Goal: Task Accomplishment & Management: Manage account settings

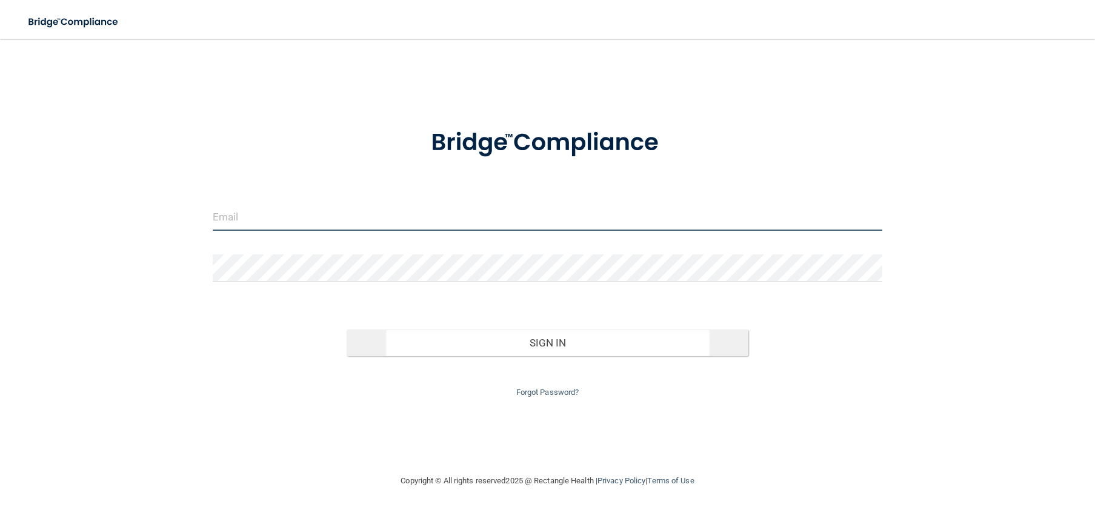
type input "[EMAIL_ADDRESS][DOMAIN_NAME]"
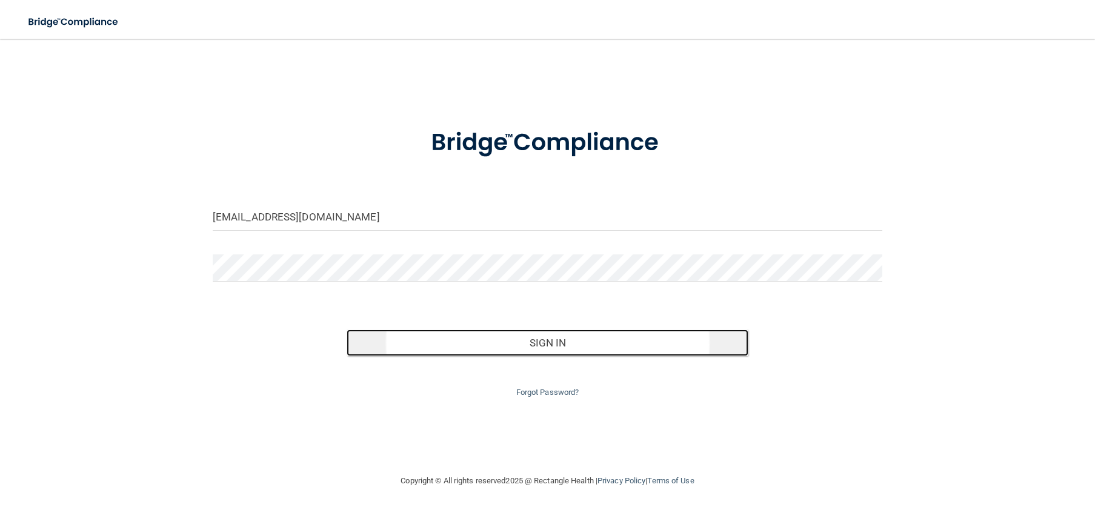
click at [483, 343] on button "Sign In" at bounding box center [547, 343] width 402 height 27
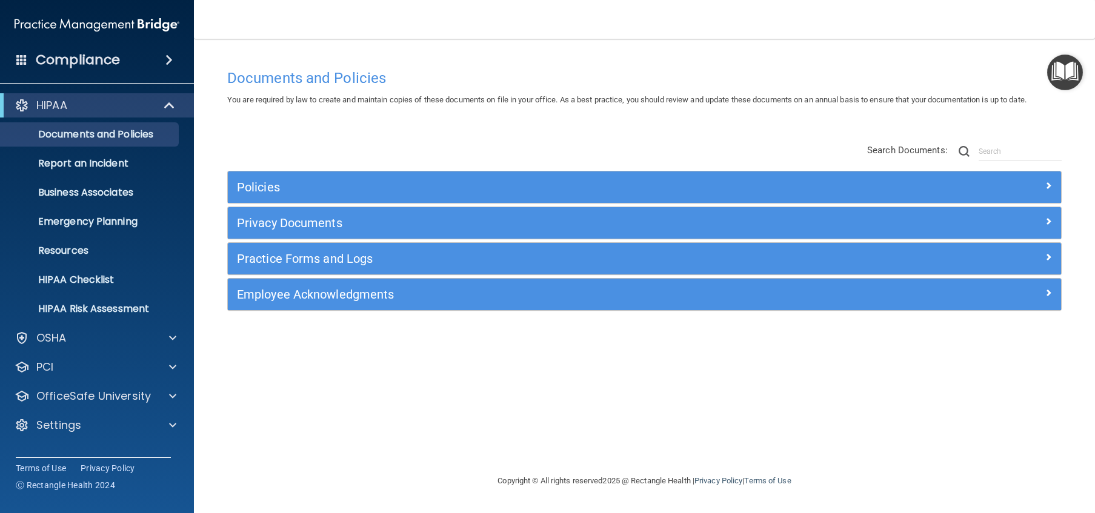
click at [170, 59] on span at bounding box center [168, 60] width 7 height 15
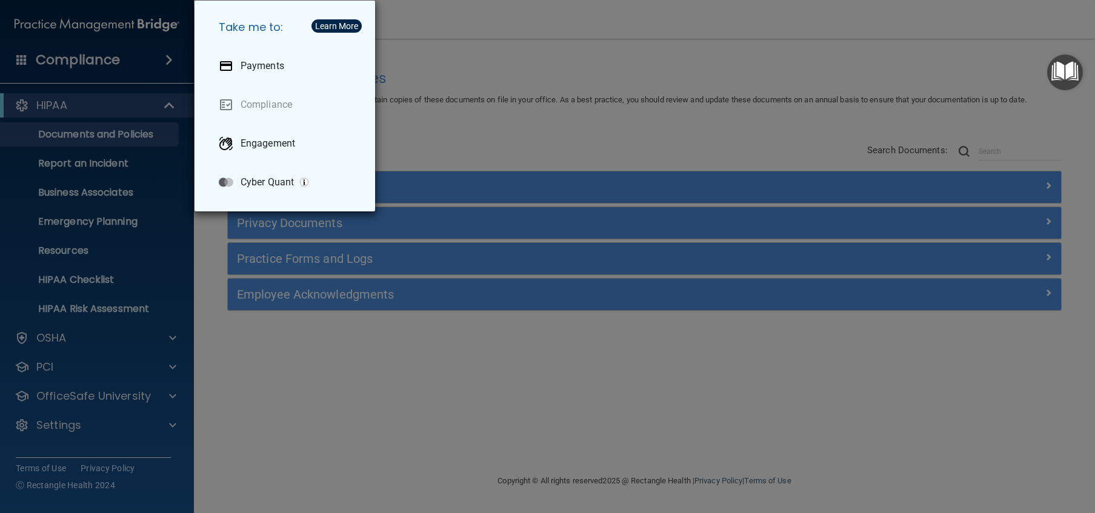
click at [255, 347] on div "Take me to: Payments Compliance Engagement Cyber Quant" at bounding box center [547, 256] width 1095 height 513
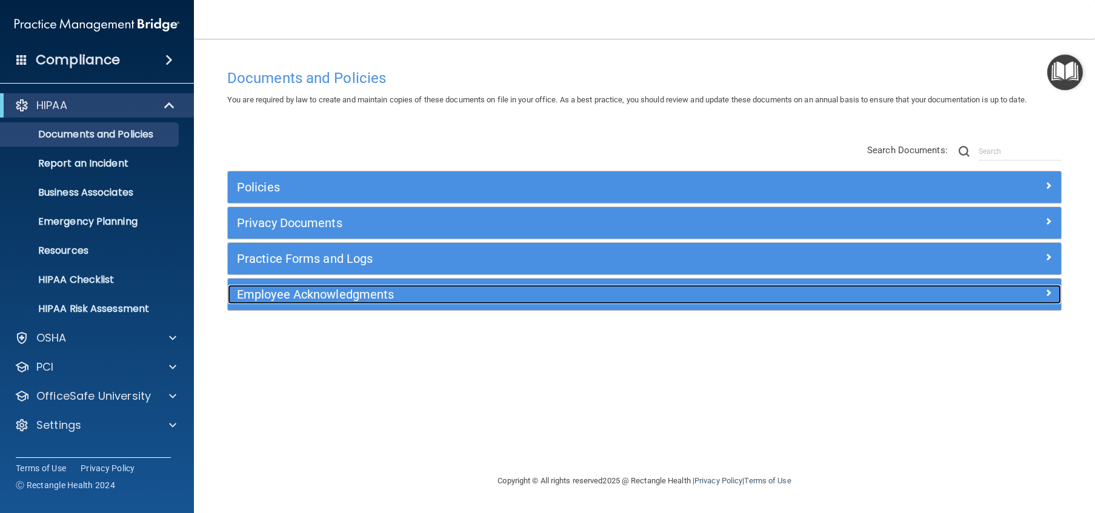
click at [1046, 295] on span at bounding box center [1047, 292] width 7 height 15
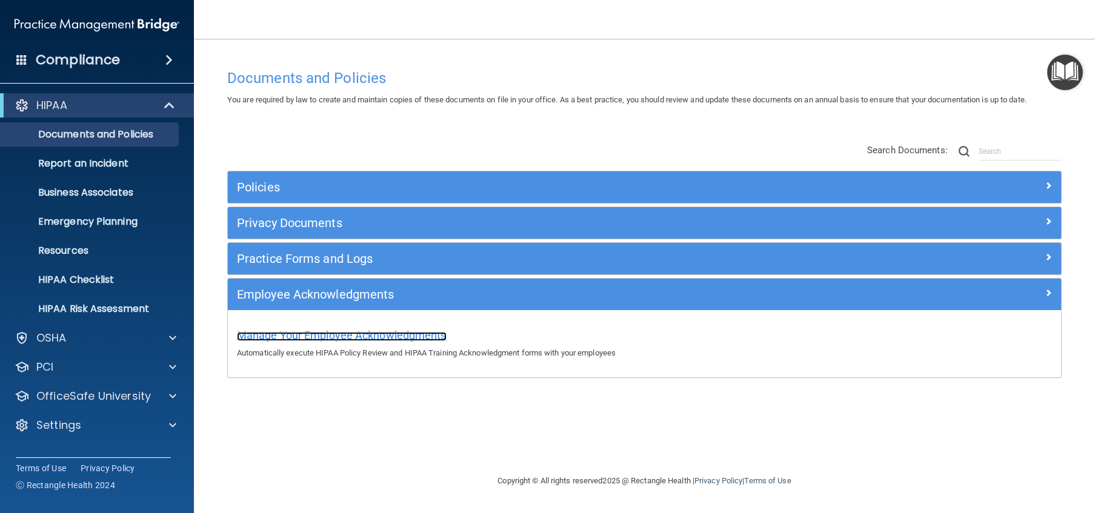
click at [375, 338] on span "Manage Your Employee Acknowledgments" at bounding box center [342, 335] width 210 height 13
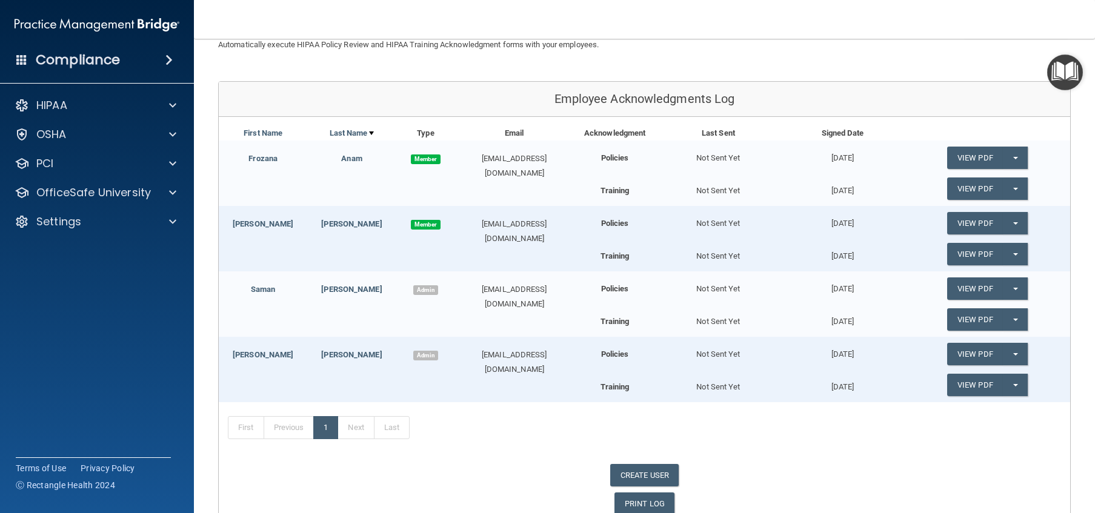
scroll to position [103, 0]
click at [1018, 156] on button "Split button!" at bounding box center [1014, 157] width 25 height 22
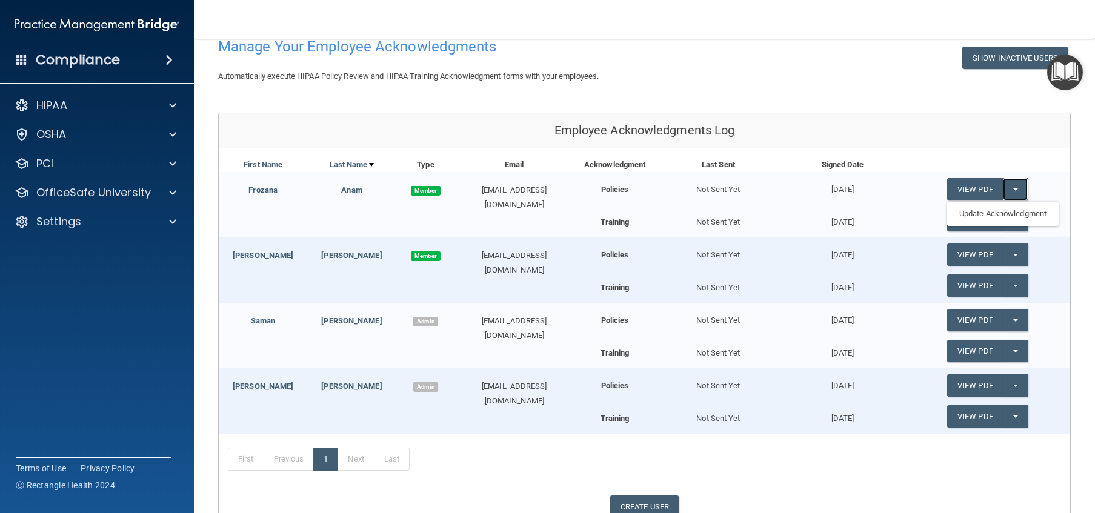
scroll to position [0, 0]
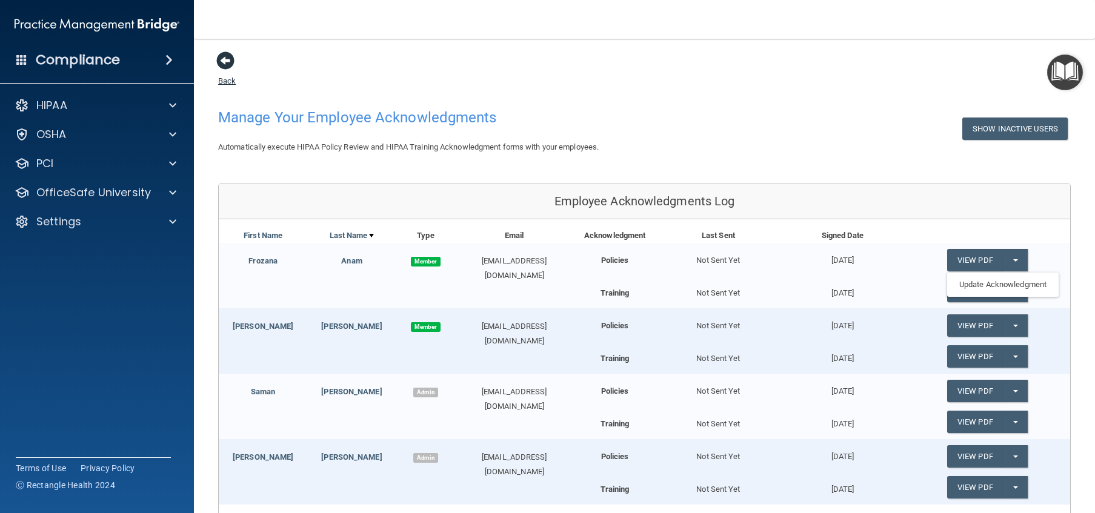
click at [225, 54] on span at bounding box center [225, 60] width 18 height 18
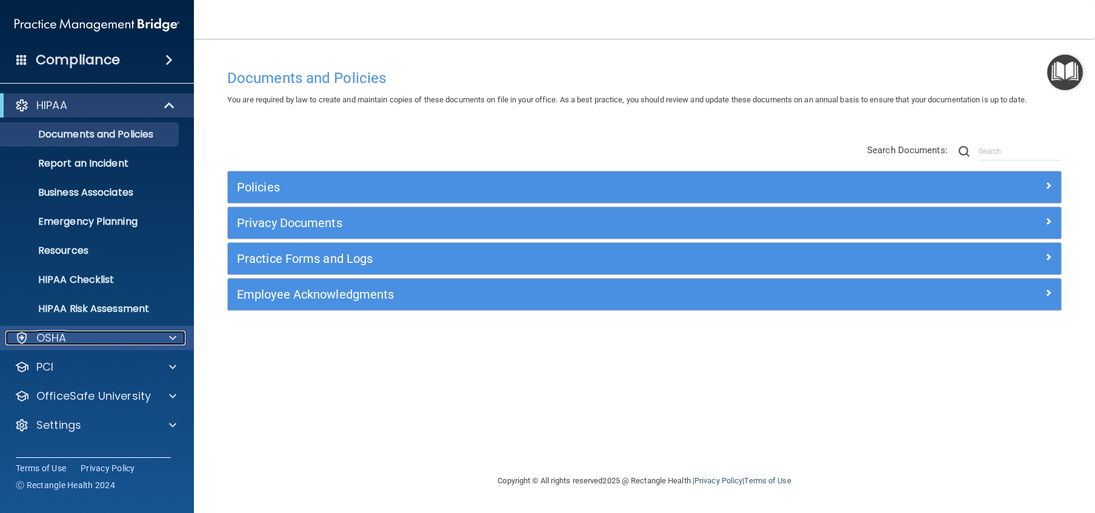
click at [167, 337] on div at bounding box center [171, 338] width 30 height 15
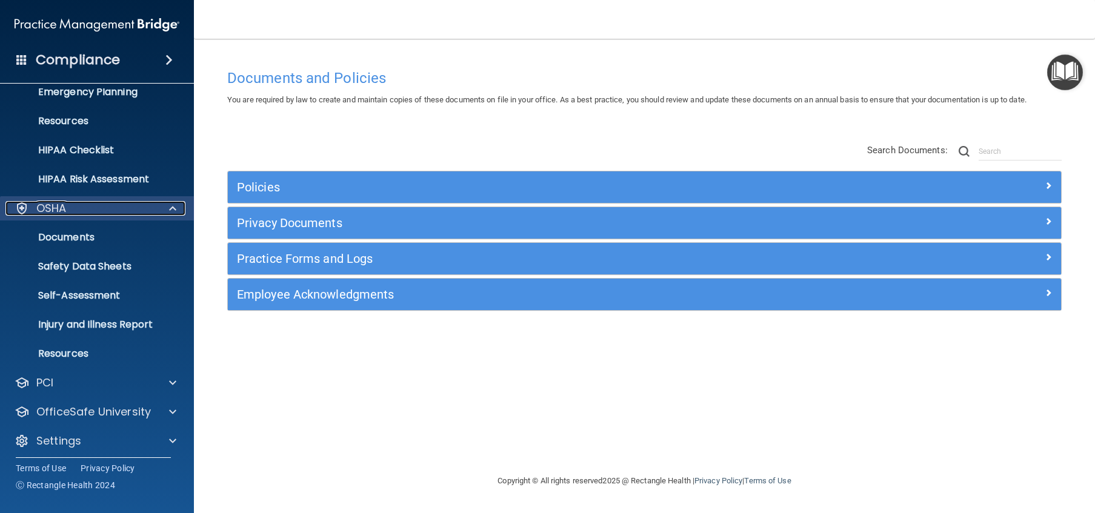
scroll to position [135, 0]
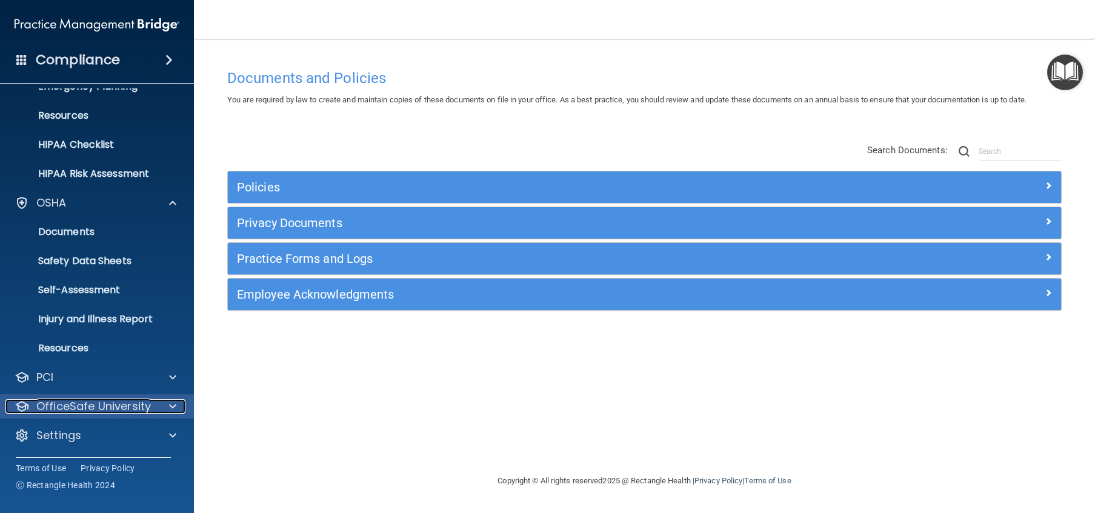
click at [170, 406] on span at bounding box center [172, 406] width 7 height 15
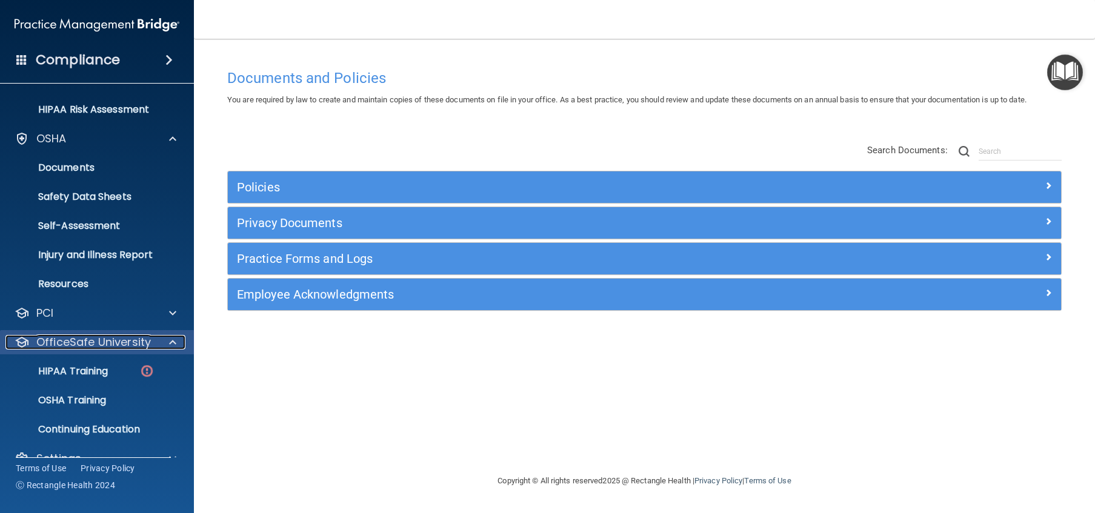
scroll to position [222, 0]
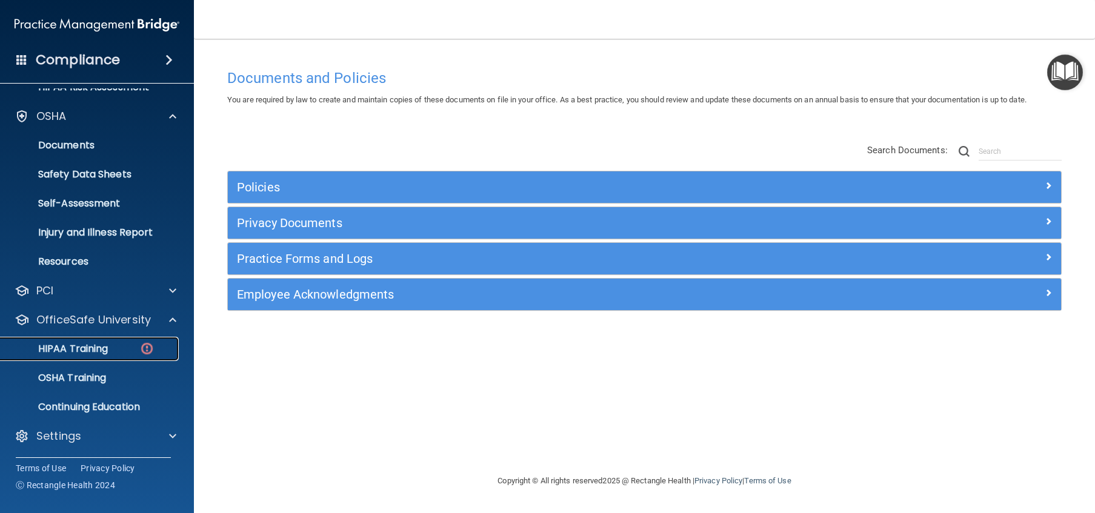
click at [99, 349] on p "HIPAA Training" at bounding box center [58, 349] width 100 height 12
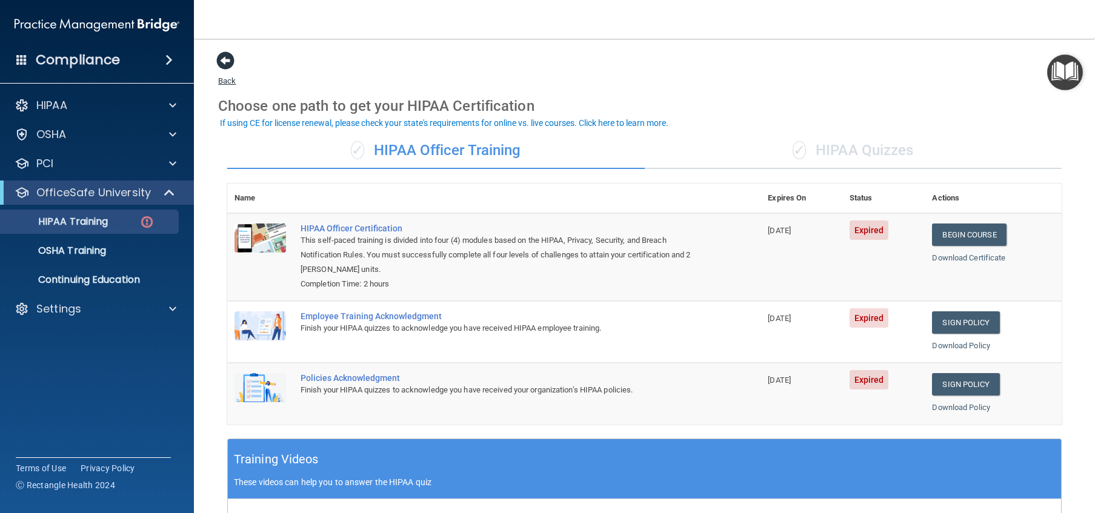
click at [224, 61] on span at bounding box center [225, 60] width 18 height 18
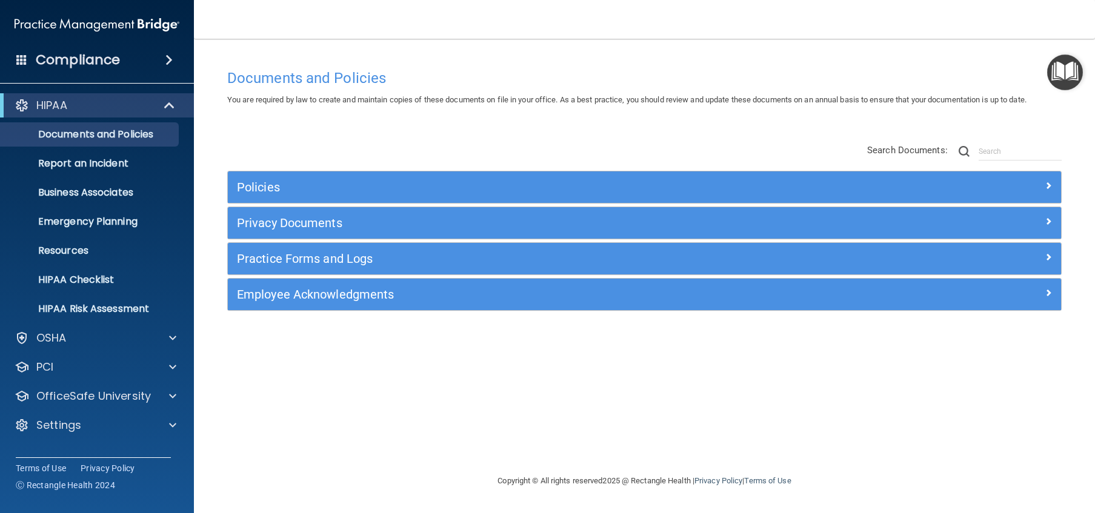
click at [21, 56] on span at bounding box center [21, 59] width 11 height 11
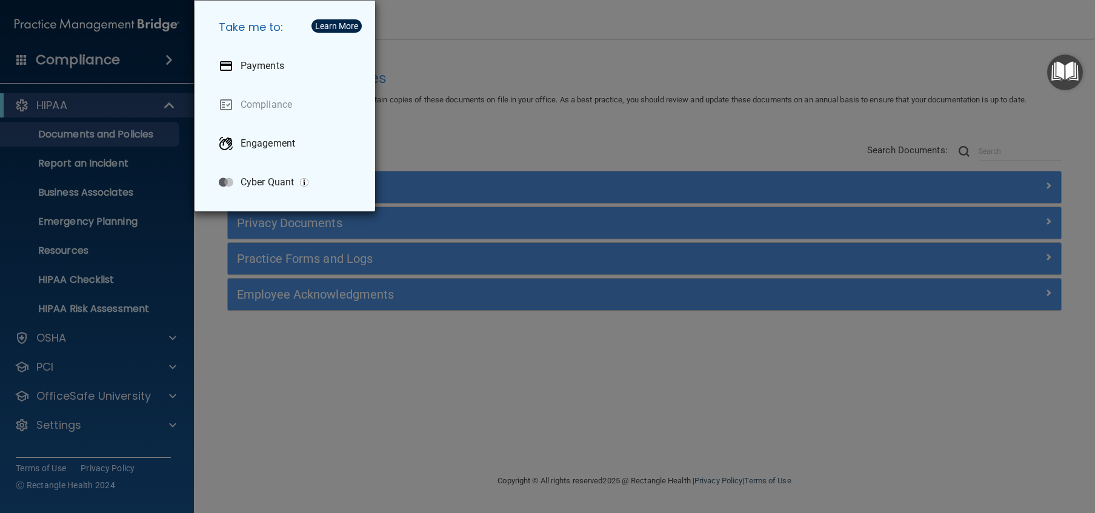
click at [21, 56] on div "Take me to: Payments Compliance Engagement Cyber Quant" at bounding box center [547, 256] width 1095 height 513
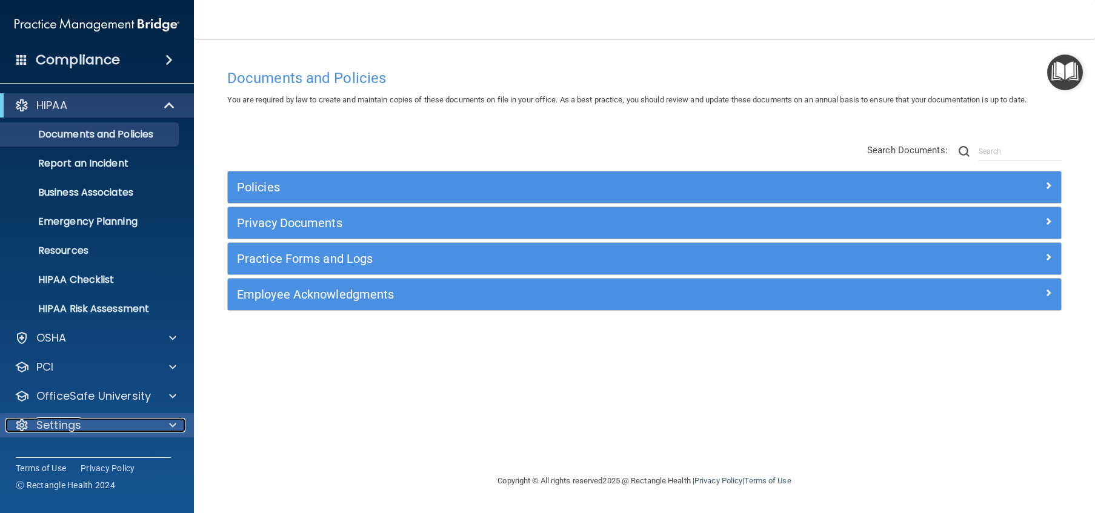
click at [176, 429] on span at bounding box center [172, 425] width 7 height 15
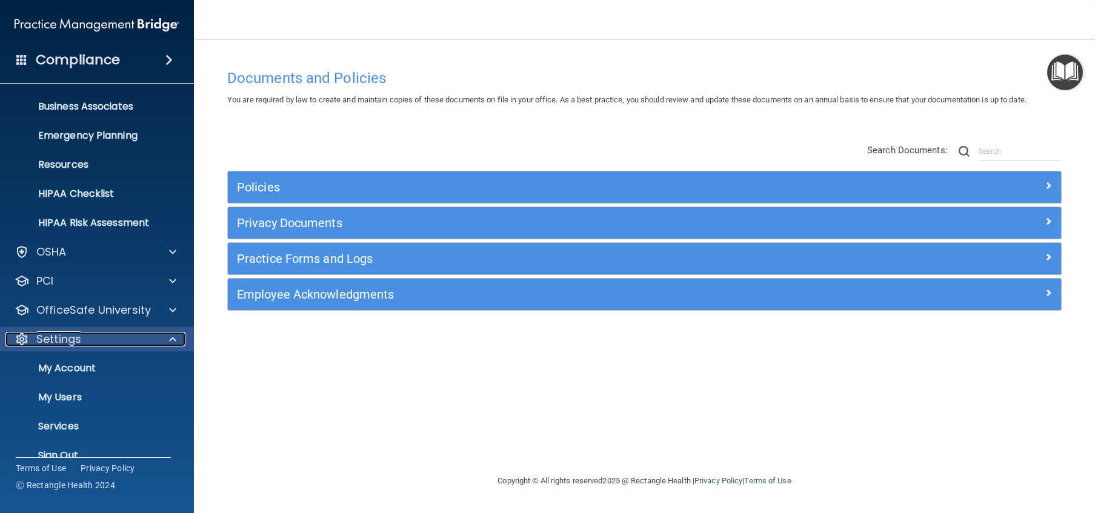
scroll to position [106, 0]
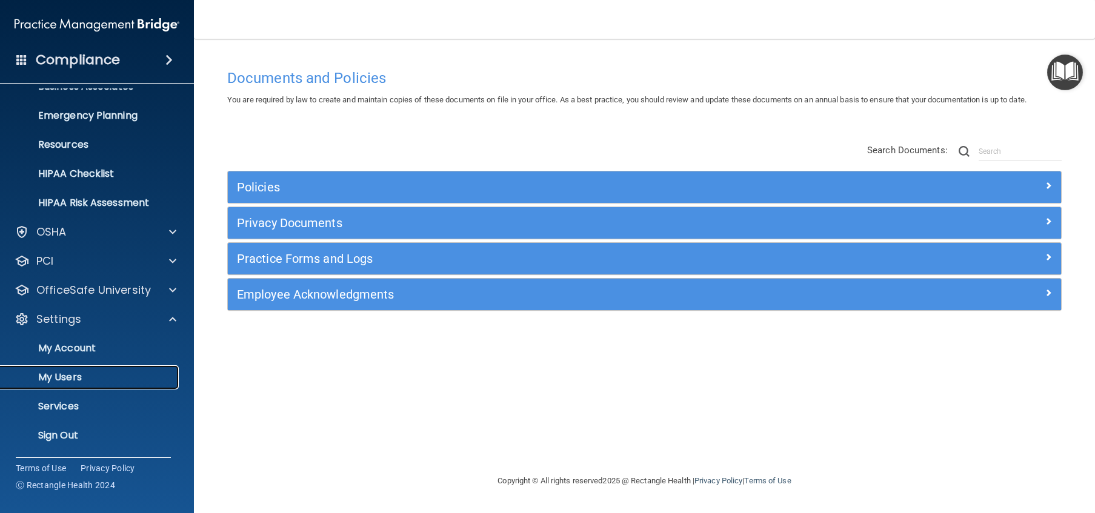
click at [75, 379] on p "My Users" at bounding box center [90, 377] width 165 height 12
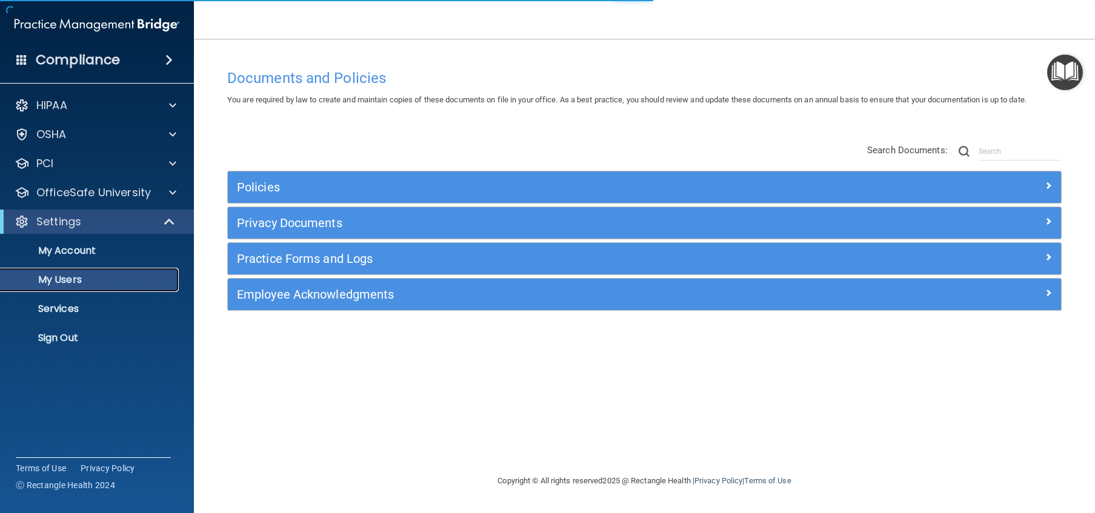
select select "20"
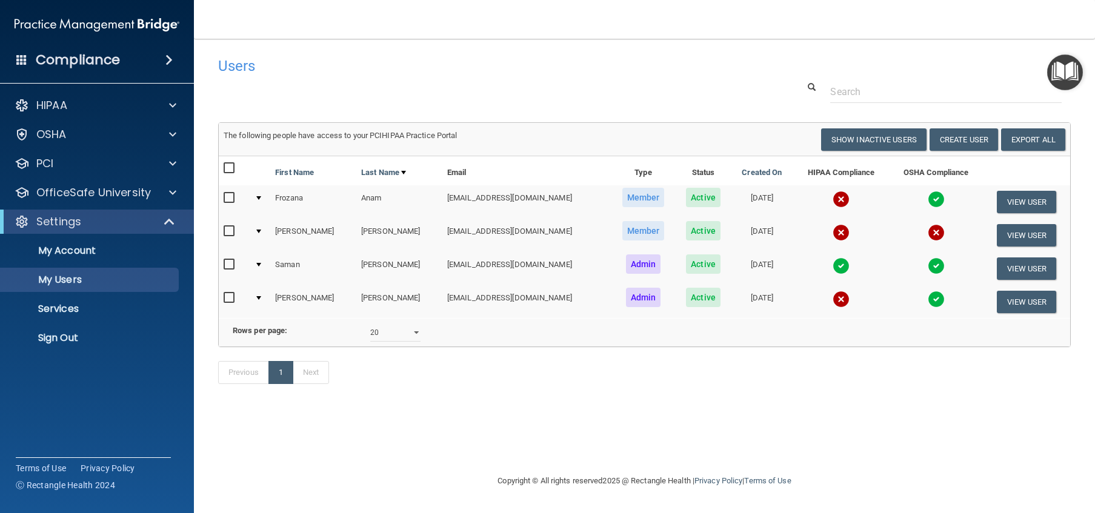
click at [832, 199] on img at bounding box center [840, 199] width 17 height 17
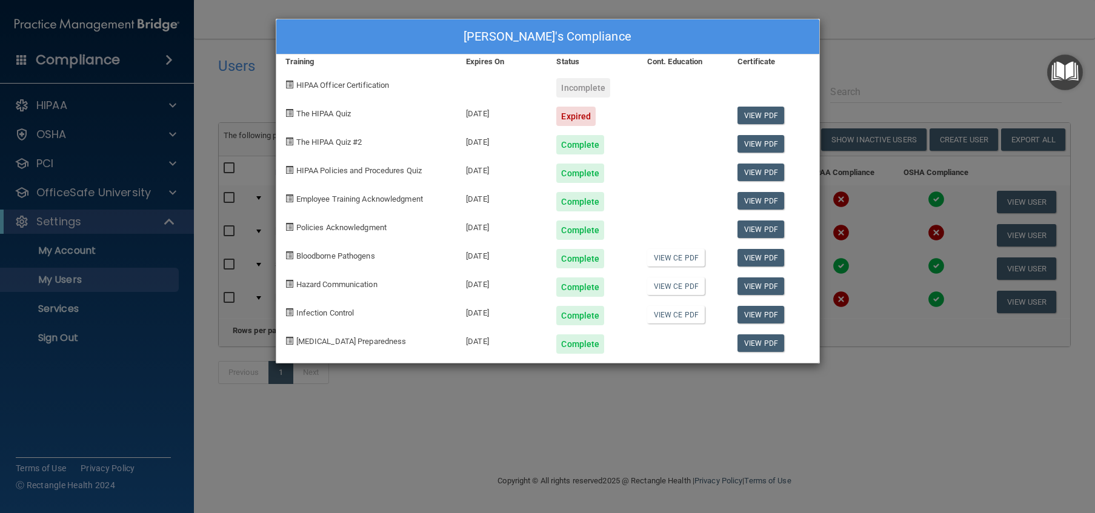
click at [887, 36] on div "Frozana Anam's Compliance Training Expires On Status Cont. Education Certificat…" at bounding box center [547, 256] width 1095 height 513
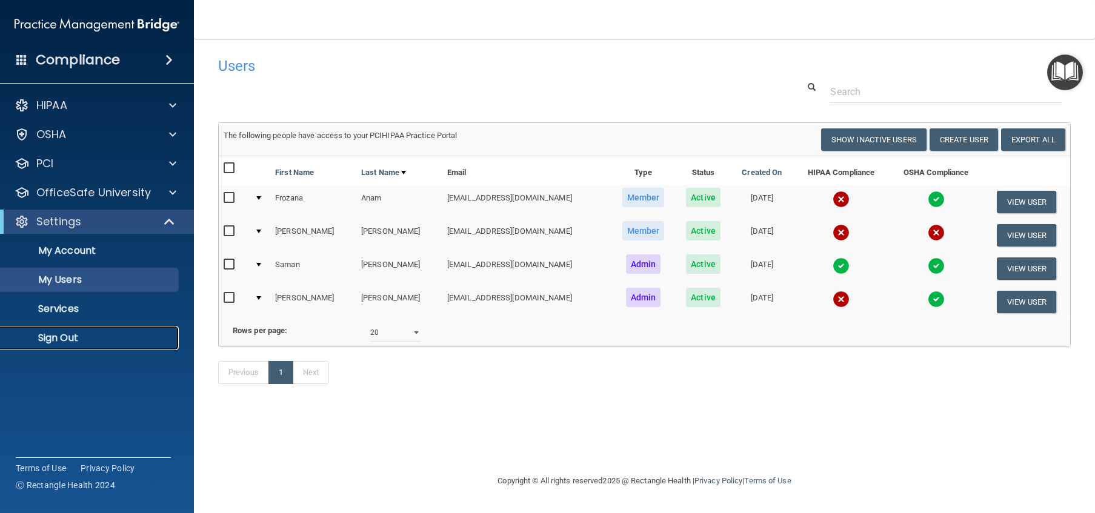
click at [51, 342] on p "Sign Out" at bounding box center [90, 338] width 165 height 12
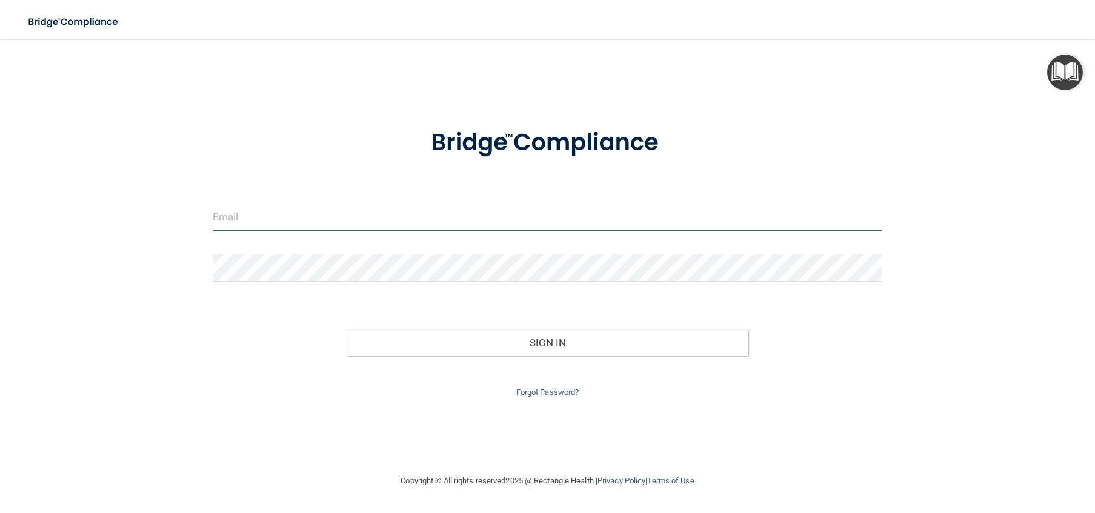
type input "[EMAIL_ADDRESS][DOMAIN_NAME]"
